Goal: Navigation & Orientation: Locate item on page

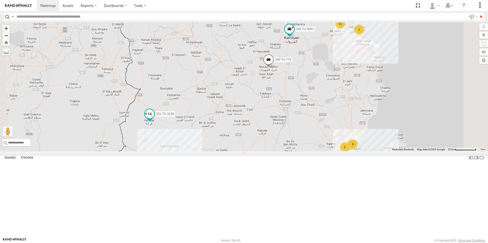
click at [174, 116] on span "231 TU 3159" at bounding box center [165, 114] width 18 height 4
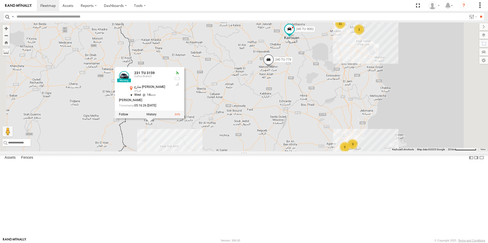
click at [266, 152] on div "231 TU 3159 11 245 TU 4334 3 234 TU 2630 2 2 245 TU 9061 5 240 TU 779 [GEOGRAPH…" at bounding box center [244, 86] width 488 height 129
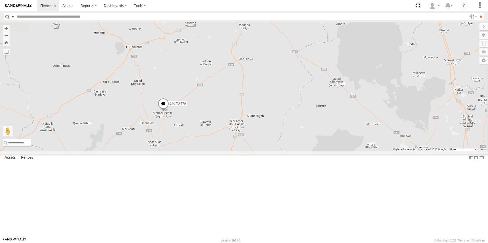
drag, startPoint x: 348, startPoint y: 108, endPoint x: 253, endPoint y: 231, distance: 155.3
click at [253, 152] on div "231 TU 3159 245 TU 4334 234 TU 2630 245 TU 9061 240 TU 779" at bounding box center [244, 86] width 488 height 129
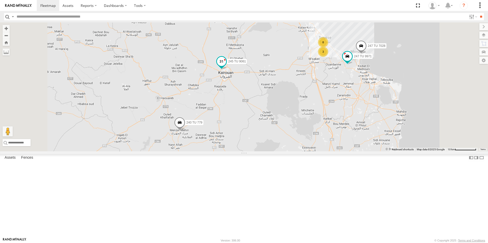
click at [246, 63] on span "245 TU 9061" at bounding box center [237, 62] width 18 height 4
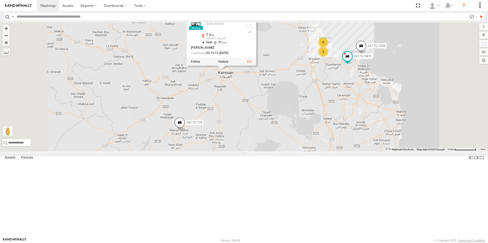
click at [313, 130] on div "231 TU 3159 245 TU 4334 234 TU 2630 245 TU 9061 240 TU 779 8 247 TU 7028 247 TU…" at bounding box center [244, 86] width 488 height 129
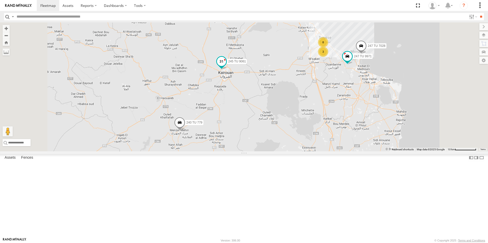
click at [246, 63] on span "245 TU 9061" at bounding box center [237, 62] width 18 height 4
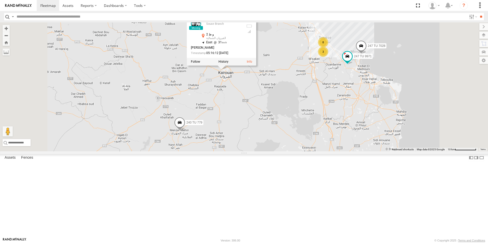
click at [301, 123] on div "231 TU 3159 245 TU 4334 234 TU 2630 245 TU 9061 240 TU 779 8 247 TU 7028 247 TU…" at bounding box center [244, 86] width 488 height 129
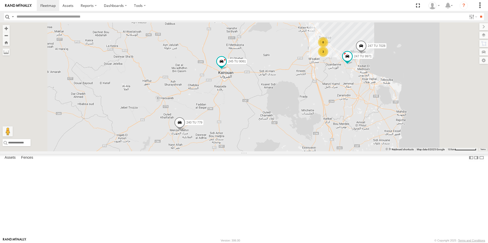
click at [202, 124] on span "240 TU 779" at bounding box center [194, 123] width 16 height 4
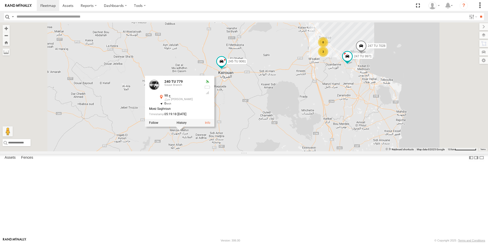
click at [306, 152] on div "231 TU 3159 245 TU 4334 234 TU 2630 245 TU 9061 240 TU 779 8 247 TU 7028 247 TU…" at bounding box center [244, 86] width 488 height 129
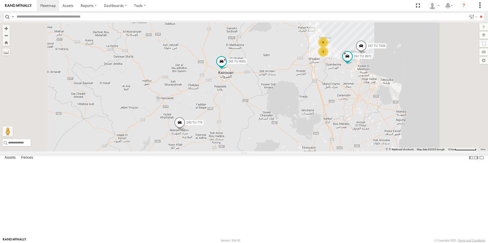
click at [202, 124] on span "240 TU 779" at bounding box center [194, 123] width 16 height 4
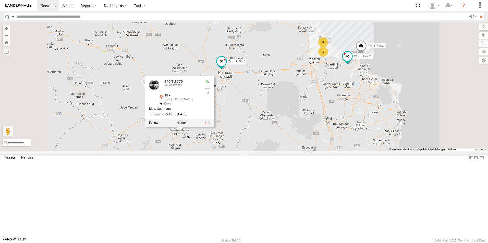
click at [292, 152] on div "231 TU 3159 245 TU 4334 234 TU 2630 245 TU 9061 240 TU 779 8 247 TU 7028 247 TU…" at bounding box center [244, 86] width 488 height 129
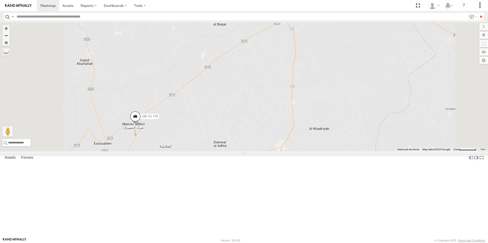
drag, startPoint x: 216, startPoint y: 179, endPoint x: 230, endPoint y: 107, distance: 72.6
click at [230, 107] on div "234 TU 2630 247 TU 7028 245 TU 9061 240 TU 779 245 TU 9054" at bounding box center [244, 86] width 488 height 129
click at [158, 118] on span "240 TU 779" at bounding box center [150, 117] width 16 height 4
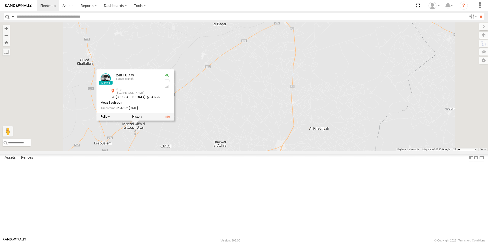
click at [217, 152] on div "234 TU 2630 247 TU 7028 245 TU 9061 240 TU 779 245 TU 9054 240 TU 779 Souse Bra…" at bounding box center [244, 86] width 488 height 129
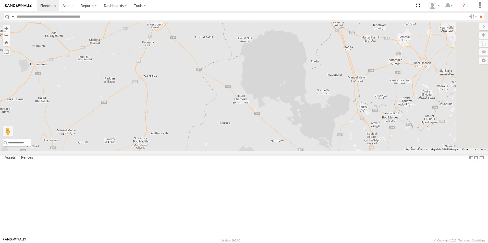
click at [216, 6] on span "240 TU 779" at bounding box center [208, 5] width 16 height 4
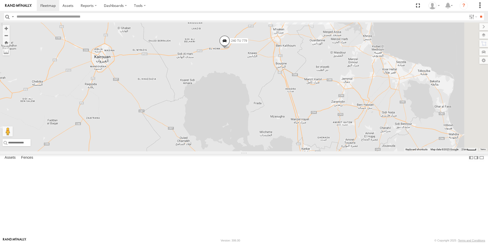
drag, startPoint x: 349, startPoint y: 54, endPoint x: 290, endPoint y: 98, distance: 74.3
click at [290, 98] on div "247 TU 7028 240 TU 779" at bounding box center [244, 86] width 488 height 129
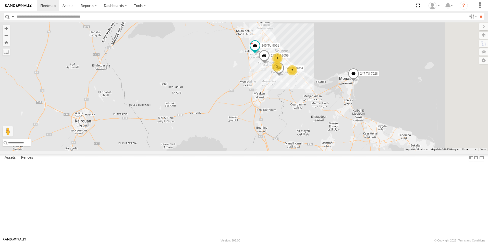
drag, startPoint x: 361, startPoint y: 62, endPoint x: 342, endPoint y: 127, distance: 68.1
click at [342, 127] on div "247 TU 7028 245 TU 9061 245 TU 9059 245 TU 9054 2 3 7" at bounding box center [244, 86] width 488 height 129
click at [280, 48] on label "245 TU 9061" at bounding box center [268, 45] width 23 height 5
click at [300, 104] on div "247 TU 7028 245 TU 9061 245 TU 9059 245 TU 9054 2 3 7 [GEOGRAPHIC_DATA] 35.8229…" at bounding box center [244, 86] width 488 height 129
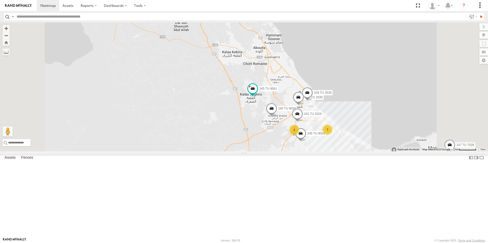
drag, startPoint x: 318, startPoint y: 103, endPoint x: 314, endPoint y: 153, distance: 49.9
click at [314, 152] on div "247 TU 7028 245 TU 9061 245 TU 9059 245 TU 9054 241 TU 2030 234 TU 2630 241 TU …" at bounding box center [244, 86] width 488 height 129
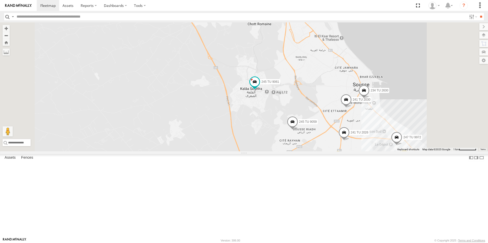
click at [317, 124] on span "245 TU 9059" at bounding box center [308, 122] width 18 height 4
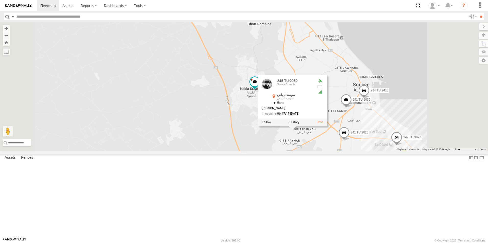
click at [305, 152] on div "247 TU 7028 245 TU 9061 245 TU 9059 245 TU 9054 241 TU 2030 234 TU 2630 241 TU …" at bounding box center [244, 86] width 488 height 129
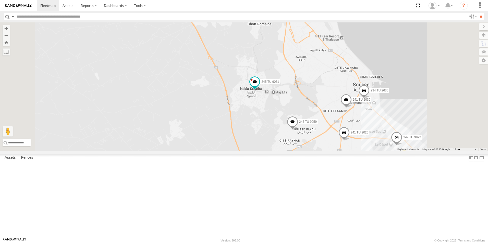
click at [368, 134] on span "241 TU 2026" at bounding box center [359, 133] width 18 height 4
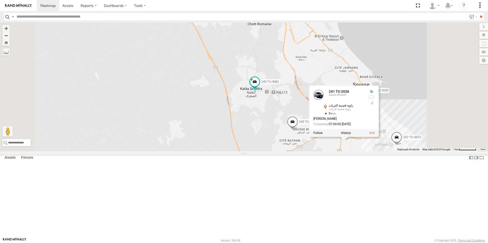
click at [325, 152] on div "247 TU 7028 245 TU 9061 245 TU 9059 245 TU 9054 241 TU 2030 234 TU 2630 241 TU …" at bounding box center [244, 86] width 488 height 129
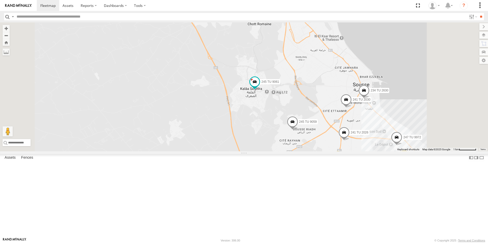
click at [388, 92] on span "234 TU 2630" at bounding box center [379, 91] width 18 height 4
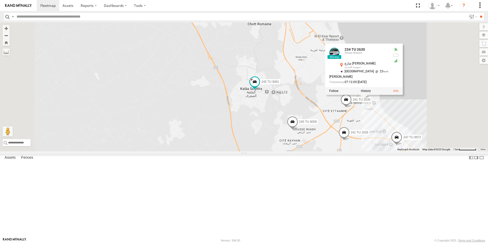
click at [402, 95] on div "234 TU 2630 [GEOGRAPHIC_DATA] 35.81825 , 10.63653 South East 23 [PERSON_NAME] 0…" at bounding box center [364, 69] width 78 height 51
click at [277, 152] on div "247 TU 7028 245 TU 9061 245 TU 9059 245 TU 9054 241 TU 2030 234 TU 2630 241 TU …" at bounding box center [244, 86] width 488 height 129
